Goal: Check status: Check status

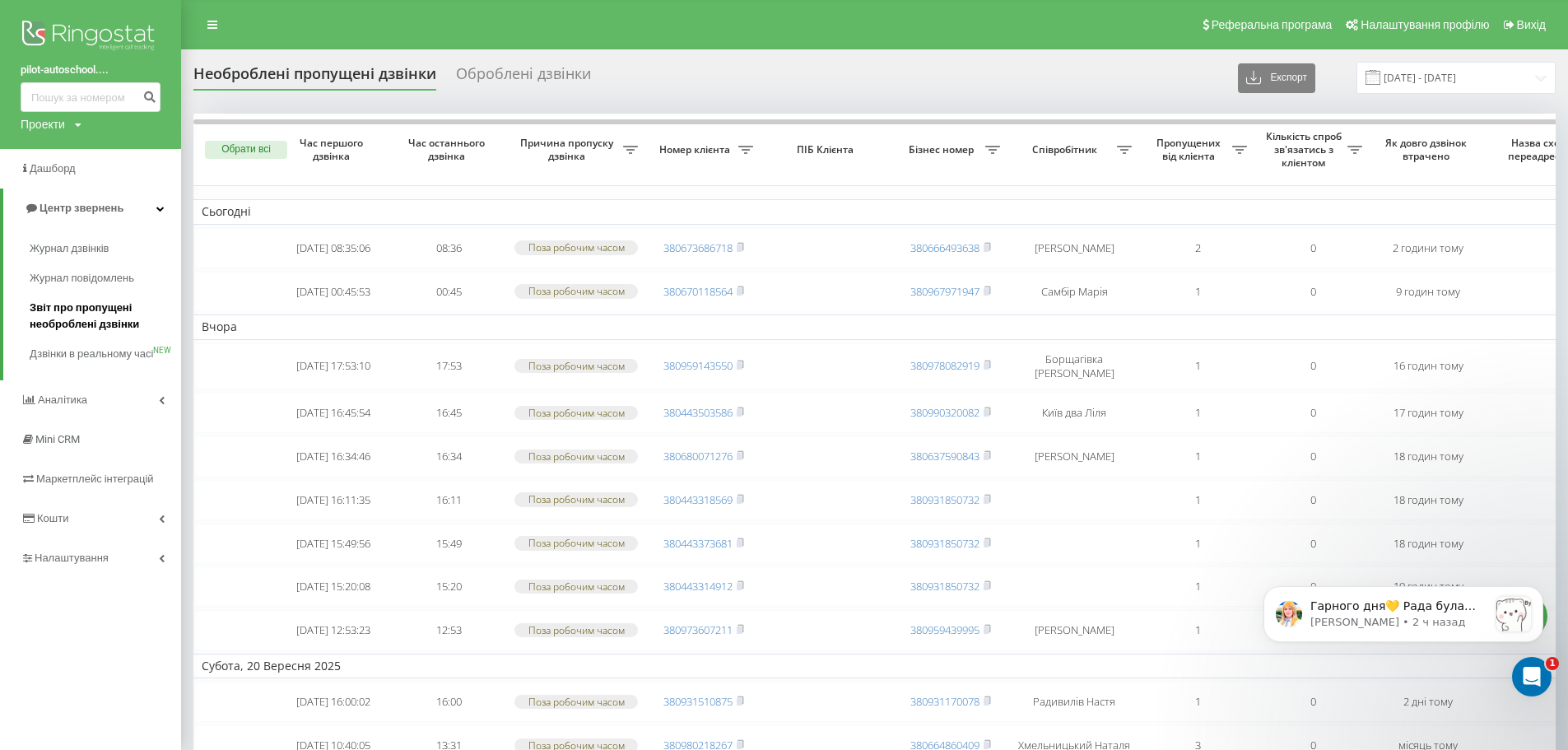
click at [115, 302] on span "Звіт про пропущені необроблені дзвінки" at bounding box center [101, 315] width 143 height 33
